Goal: Use online tool/utility: Utilize a website feature to perform a specific function

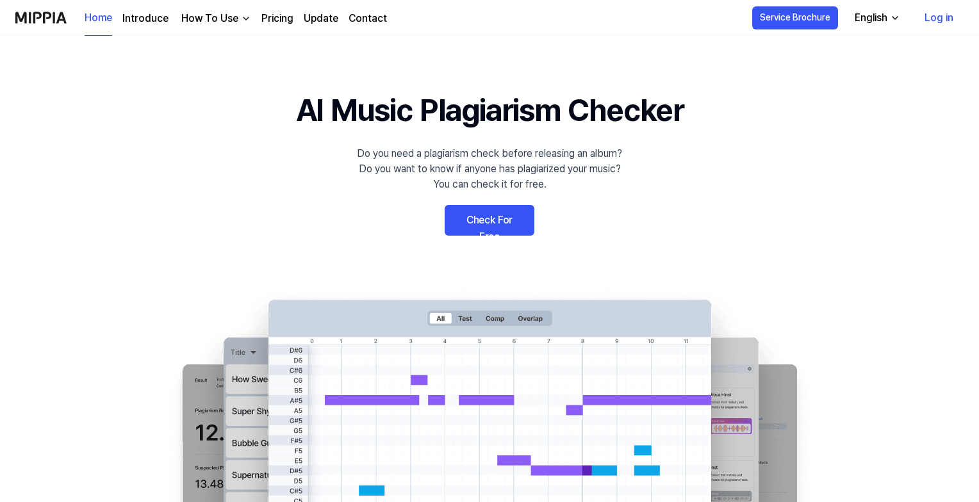
click at [511, 213] on link "Check For Free" at bounding box center [490, 220] width 90 height 31
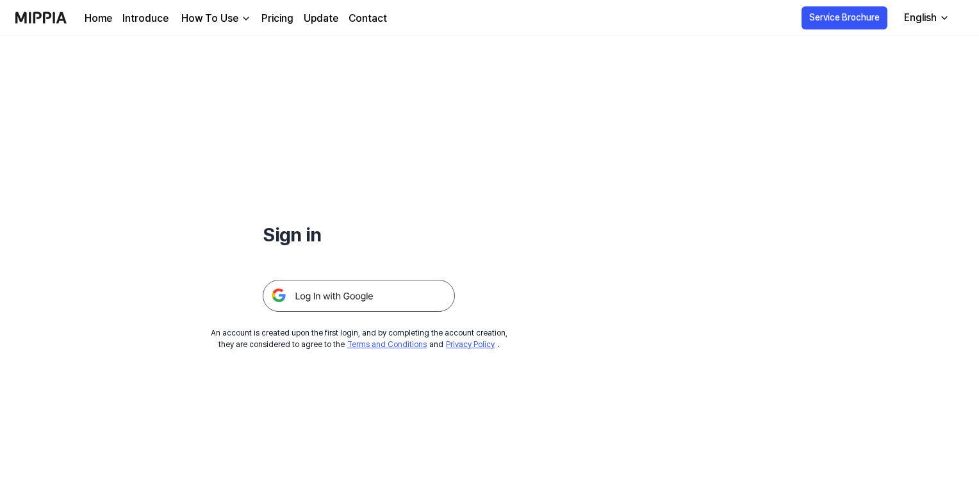
click at [366, 292] on img at bounding box center [359, 296] width 192 height 32
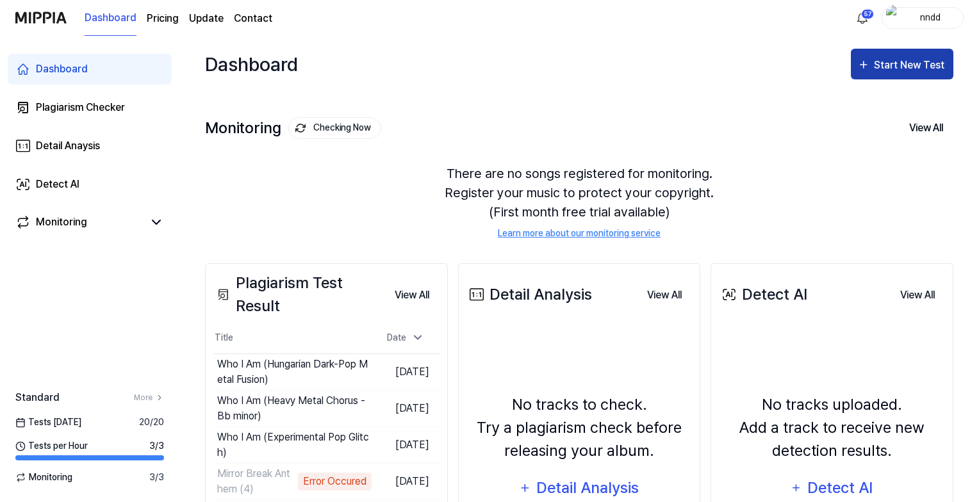
click at [877, 69] on div "Start New Test" at bounding box center [910, 65] width 73 height 17
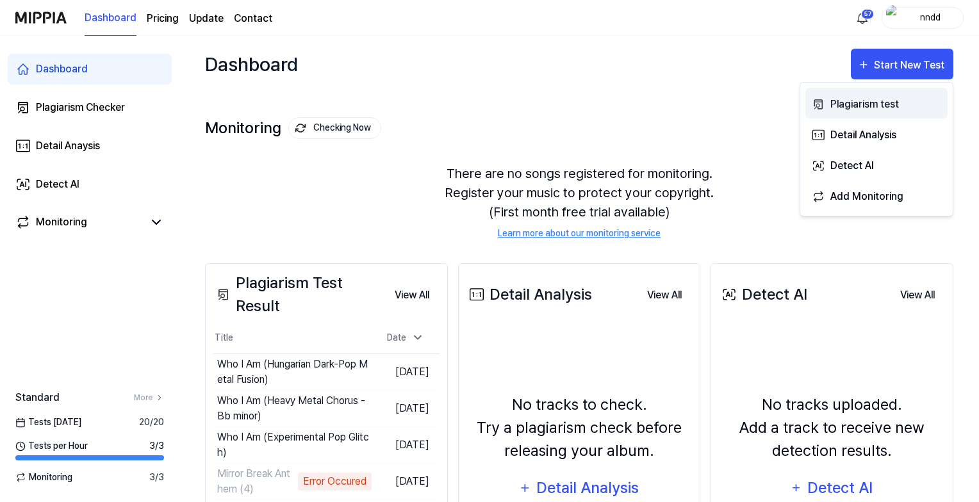
click at [827, 93] on button "Plagiarism test" at bounding box center [877, 103] width 142 height 31
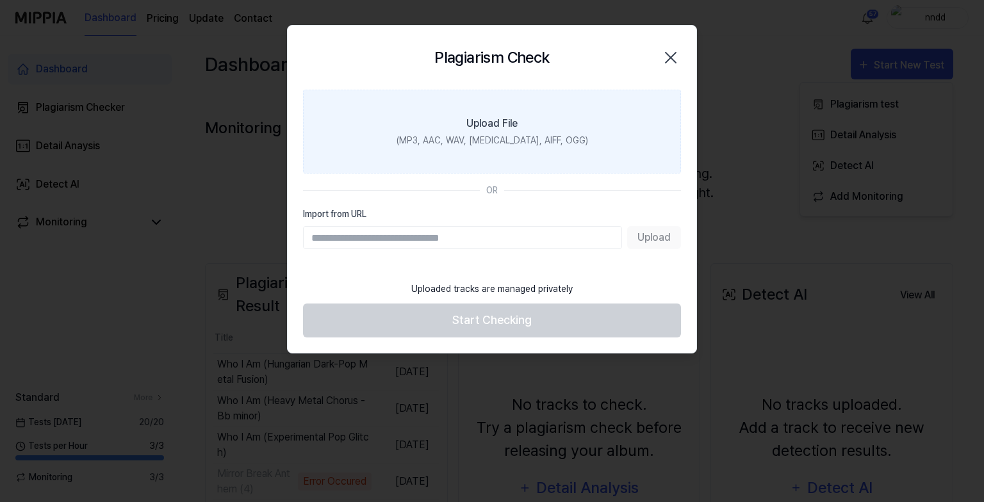
click at [610, 94] on label "Upload File (MP3, AAC, WAV, [MEDICAL_DATA], AIFF, OGG)" at bounding box center [492, 132] width 378 height 84
click at [0, 0] on input "Upload File (MP3, AAC, WAV, [MEDICAL_DATA], AIFF, OGG)" at bounding box center [0, 0] width 0 height 0
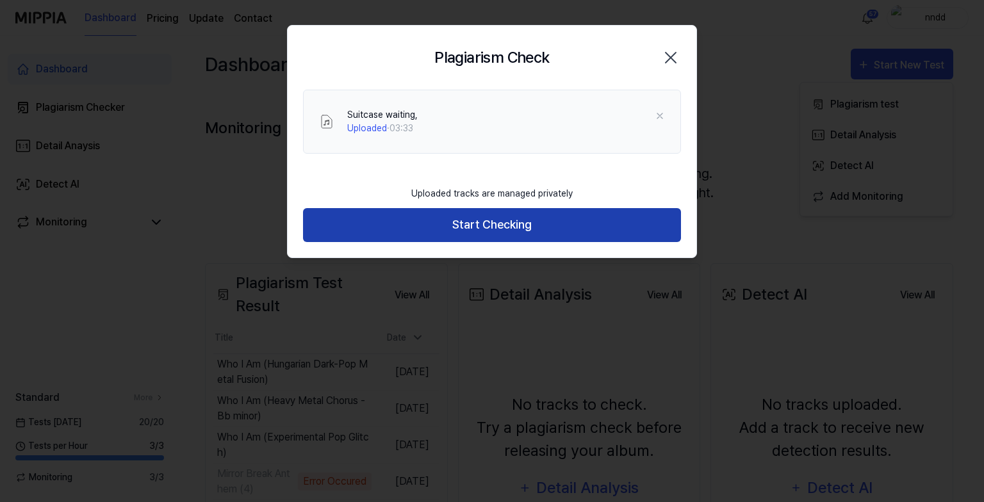
click at [399, 233] on button "Start Checking" at bounding box center [492, 225] width 378 height 34
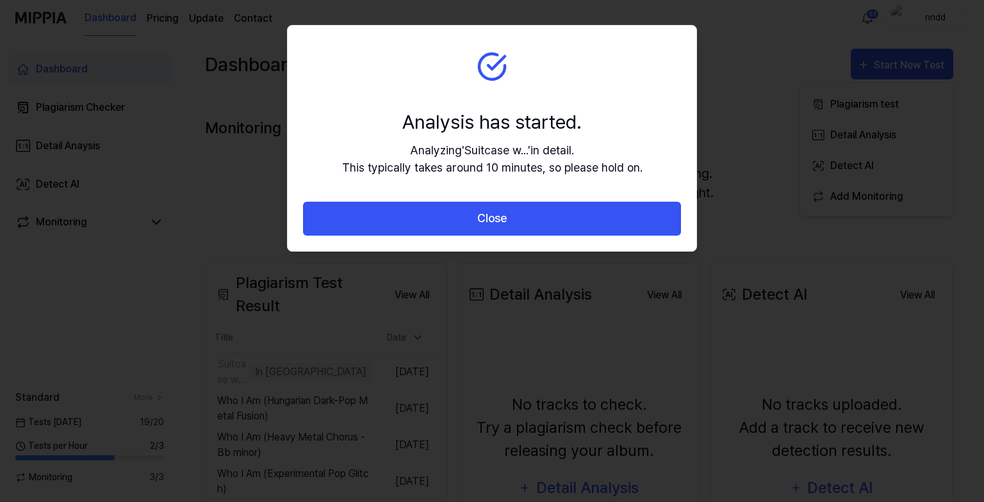
click at [399, 233] on button "Close" at bounding box center [492, 219] width 378 height 34
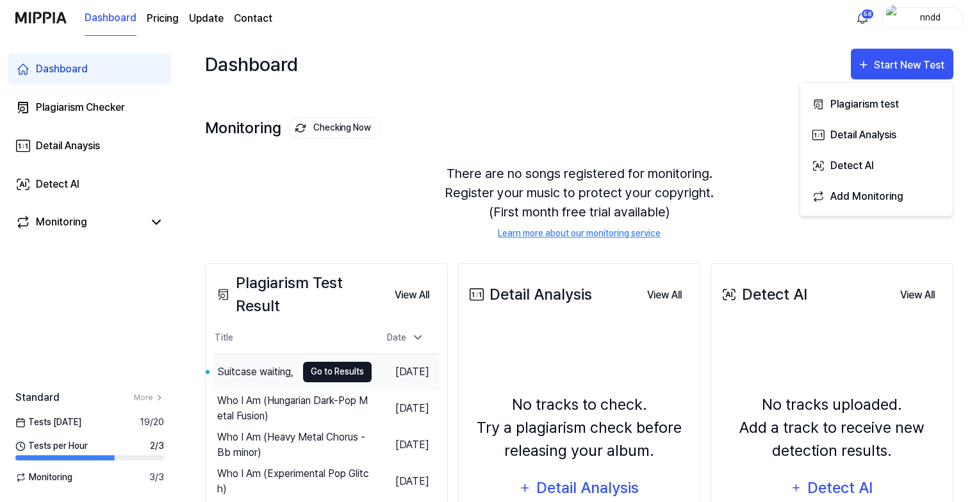
click at [338, 370] on button "Go to Results" at bounding box center [337, 372] width 69 height 21
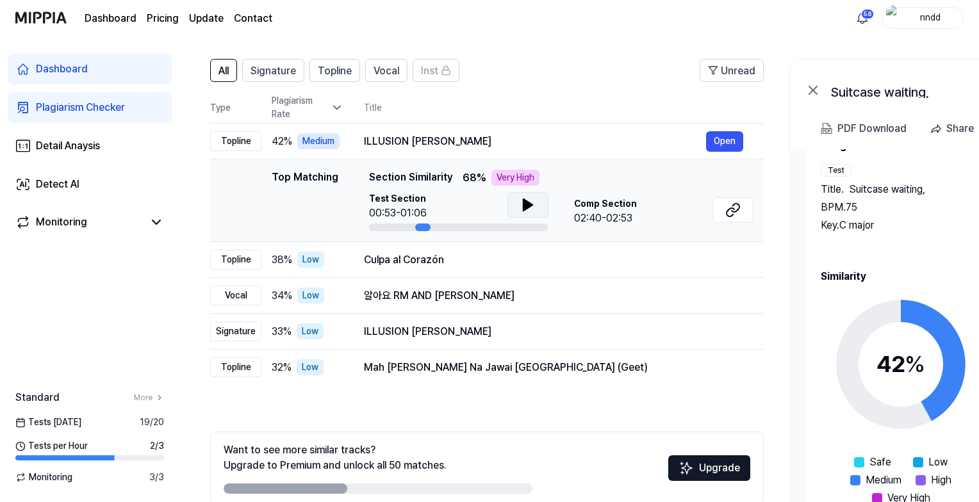
click at [531, 204] on icon at bounding box center [528, 205] width 9 height 12
click at [722, 210] on button at bounding box center [733, 210] width 41 height 26
click at [524, 199] on icon at bounding box center [528, 205] width 9 height 12
click at [524, 200] on icon at bounding box center [525, 205] width 3 height 10
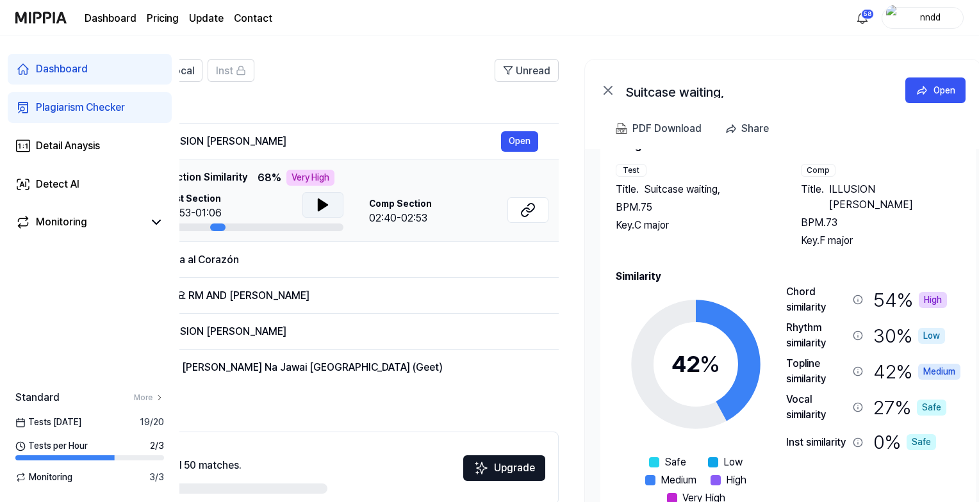
scroll to position [0, 233]
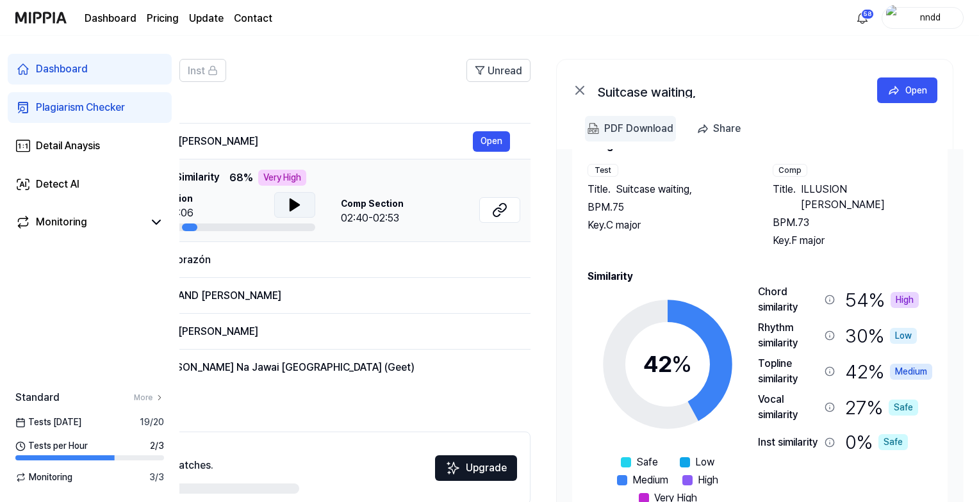
click at [622, 123] on div "PDF Download" at bounding box center [638, 128] width 69 height 17
